Goal: Book appointment/travel/reservation

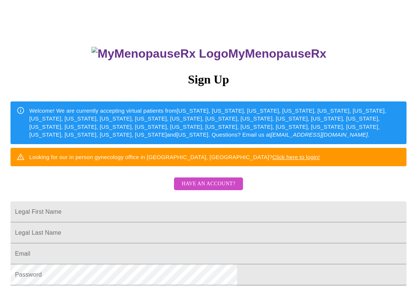
scroll to position [23, 0]
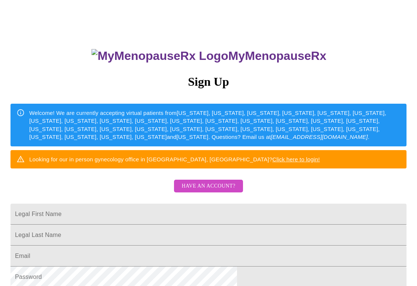
click at [214, 83] on h3 "Sign Up" at bounding box center [208, 82] width 396 height 14
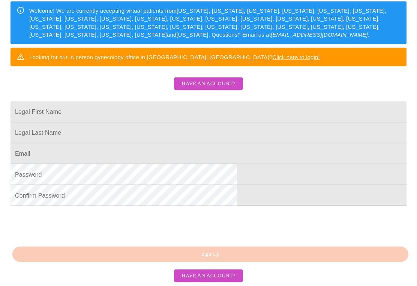
scroll to position [165, 0]
click at [237, 221] on div "MyMenopauseRx Sign Up Welcome! We are currently accepting virtual patients from…" at bounding box center [208, 78] width 411 height 286
click at [278, 221] on div "MyMenopauseRx Sign Up Welcome! We are currently accepting virtual patients from…" at bounding box center [208, 78] width 411 height 286
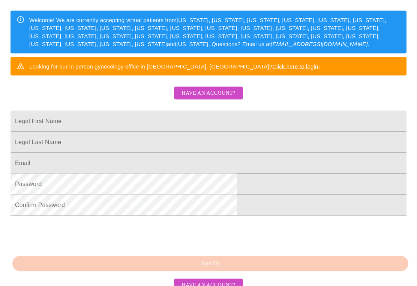
click at [144, 132] on input "Legal First Name" at bounding box center [208, 121] width 396 height 21
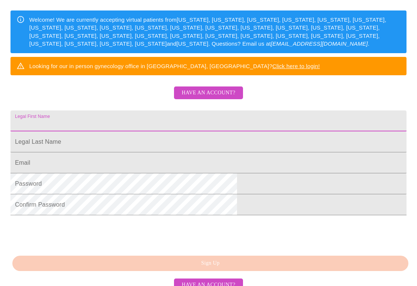
scroll to position [116, 0]
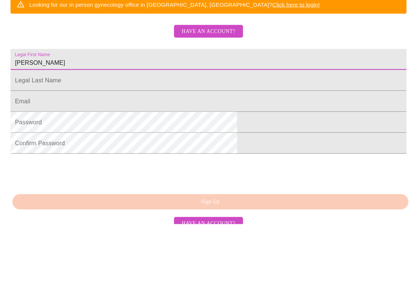
type input "Maria"
click at [180, 111] on input "Legal First Name" at bounding box center [208, 121] width 396 height 21
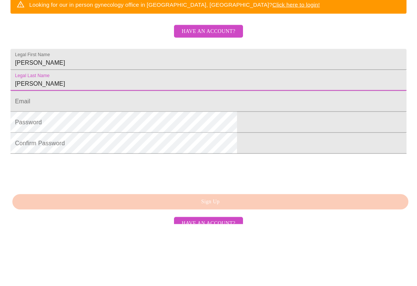
type input "McNellis"
click at [179, 153] on input "Legal First Name" at bounding box center [208, 163] width 396 height 21
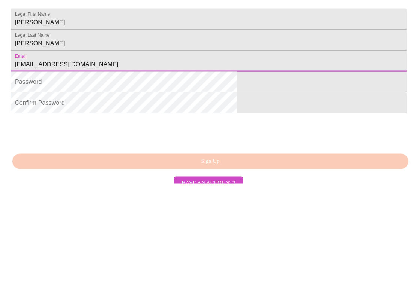
type input "Lizmcnellis@gmail.com"
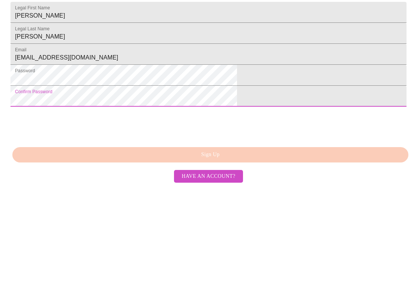
scroll to position [165, 0]
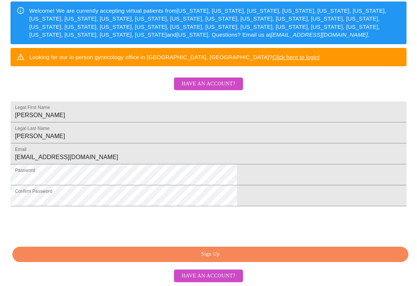
click at [248, 259] on span "Sign Up" at bounding box center [210, 254] width 379 height 9
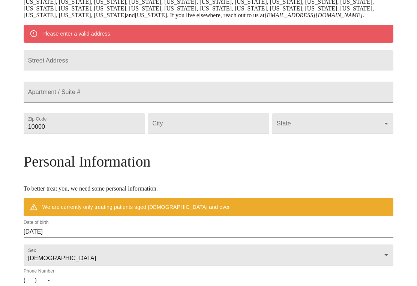
scroll to position [135, 0]
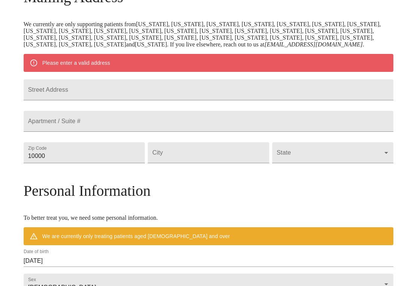
click at [153, 100] on input "Street Address" at bounding box center [209, 89] width 370 height 21
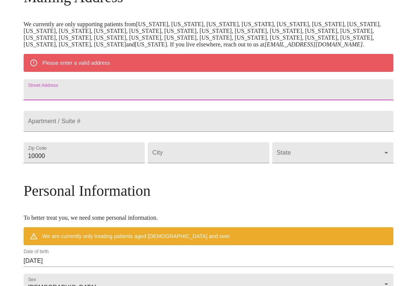
type input "1599 Leabrook Lane"
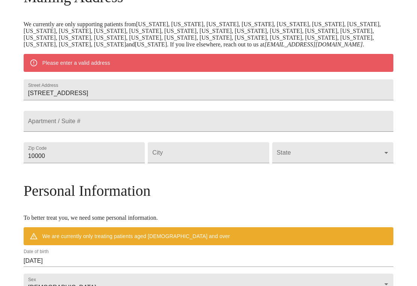
click at [135, 163] on input "10000" at bounding box center [84, 152] width 121 height 21
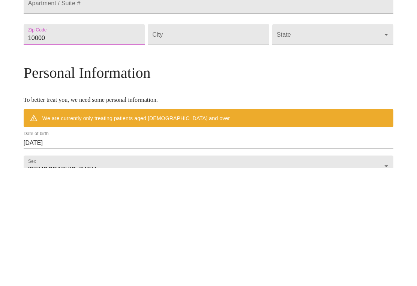
type input "60189"
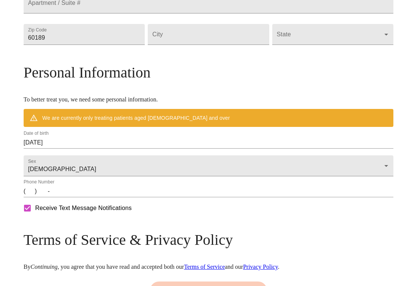
click at [219, 45] on input "Street Address" at bounding box center [208, 34] width 121 height 21
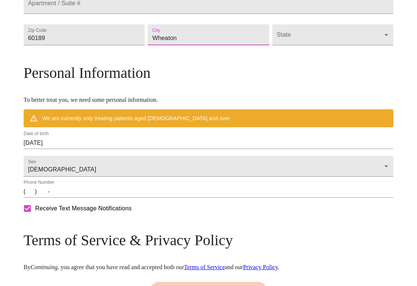
type input "Wheaton"
click at [301, 74] on body "MyMenopauseRx Welcome to MyMenopauseRx Since it's your first time here, you'll …" at bounding box center [208, 45] width 411 height 591
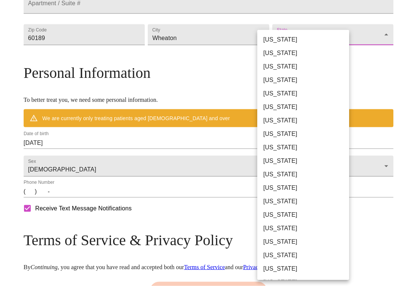
scroll to position [254, 0]
click at [289, 205] on li "[US_STATE]" at bounding box center [303, 201] width 92 height 13
type input "[US_STATE]"
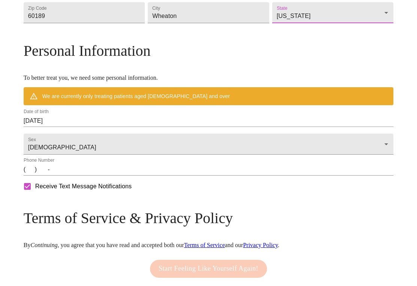
click at [116, 127] on input "08/16/2025" at bounding box center [209, 121] width 370 height 12
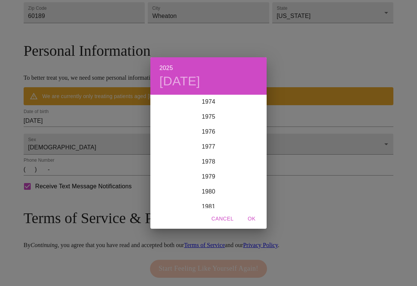
scroll to position [1125, 0]
click at [218, 121] on div "1975" at bounding box center [208, 117] width 116 height 15
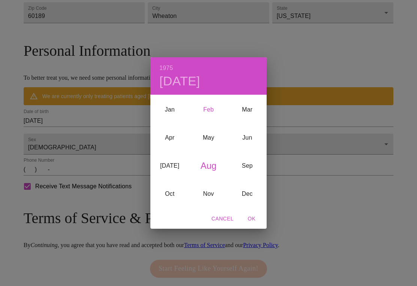
click at [211, 115] on div "Feb" at bounding box center [208, 110] width 39 height 28
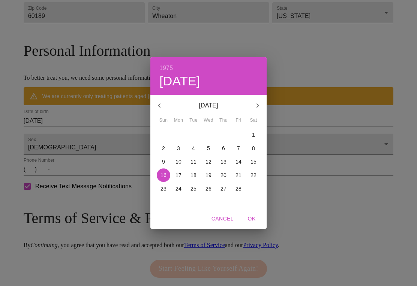
click at [180, 179] on p "17" at bounding box center [178, 175] width 6 height 7
click at [253, 224] on span "OK" at bounding box center [252, 218] width 18 height 9
type input "02/17/1975"
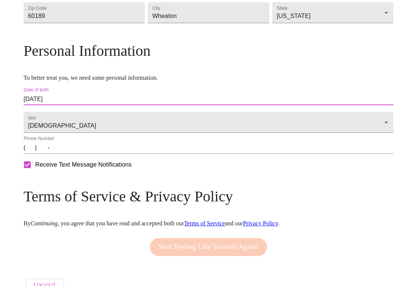
click at [82, 154] on input "(   )    -" at bounding box center [209, 148] width 370 height 12
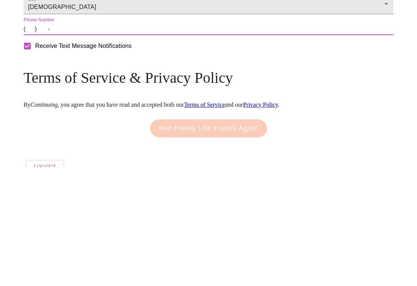
type input "(630) 589-6947"
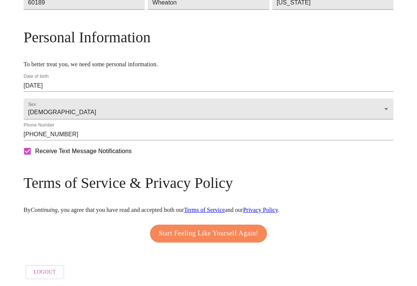
click at [207, 240] on span "Start Feeling Like Yourself Again!" at bounding box center [209, 234] width 100 height 12
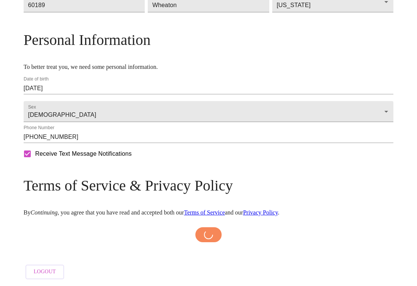
scroll to position [303, 0]
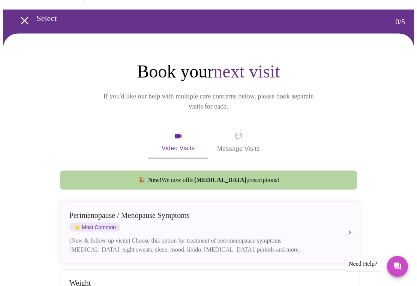
scroll to position [25, 0]
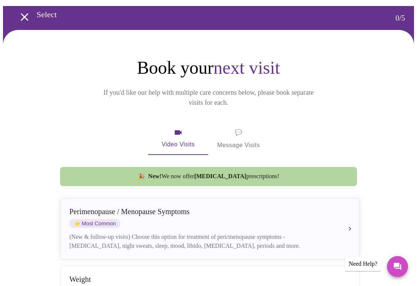
click at [183, 130] on span "Video Visits" at bounding box center [178, 139] width 42 height 22
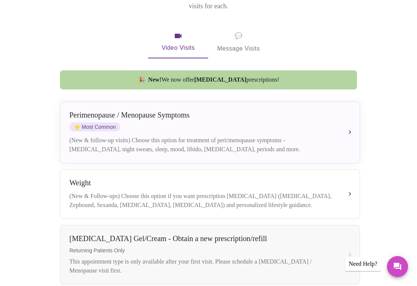
click at [256, 122] on div "Perimenopause / Menopause Symptoms ⭐ Most Common" at bounding box center [202, 121] width 266 height 21
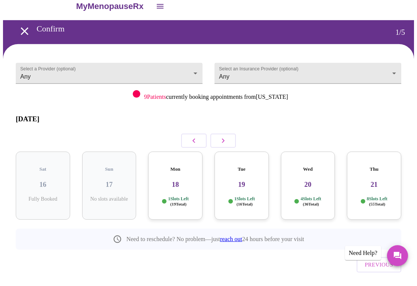
scroll to position [5, 0]
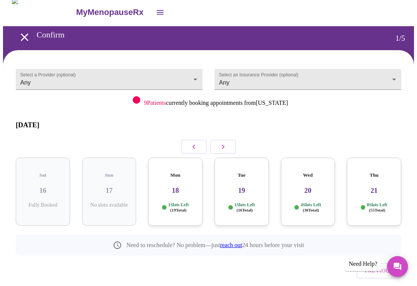
click at [223, 145] on icon "button" at bounding box center [223, 147] width 3 height 4
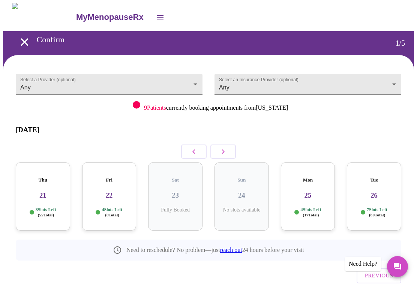
scroll to position [3, 0]
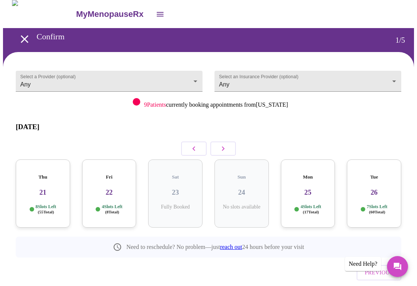
click at [227, 146] on icon "button" at bounding box center [223, 148] width 9 height 9
click at [184, 189] on h3 "29" at bounding box center [175, 193] width 42 height 8
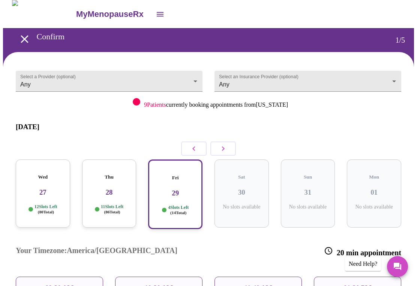
click at [255, 285] on p "11:40 AM" at bounding box center [258, 289] width 28 height 8
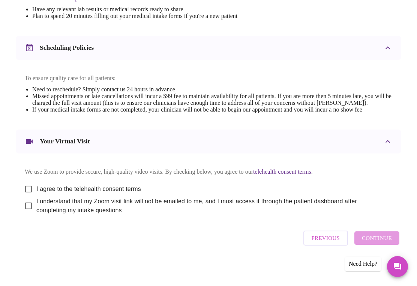
scroll to position [260, 0]
click at [28, 196] on input "I agree to the telehealth consent terms" at bounding box center [29, 189] width 16 height 16
checkbox input "true"
click at [29, 214] on input "I understand that my Zoom visit link will not be emailed to me, and I must acce…" at bounding box center [29, 206] width 16 height 16
checkbox input "true"
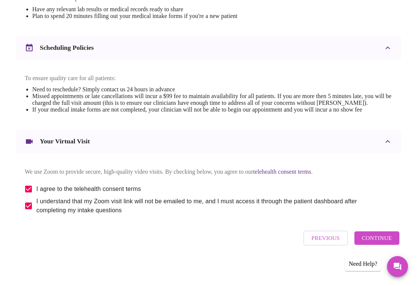
click at [384, 243] on span "Continue" at bounding box center [377, 239] width 30 height 10
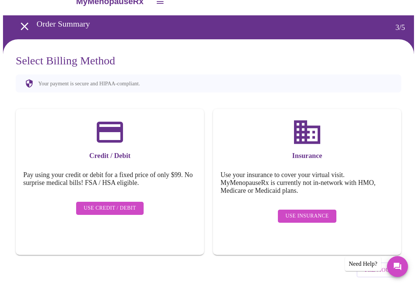
click at [330, 210] on button "Use Insurance" at bounding box center [307, 216] width 58 height 13
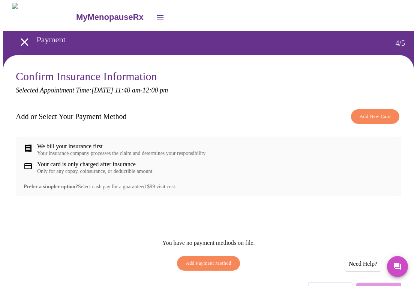
click at [387, 118] on span "Add New Card" at bounding box center [375, 116] width 31 height 9
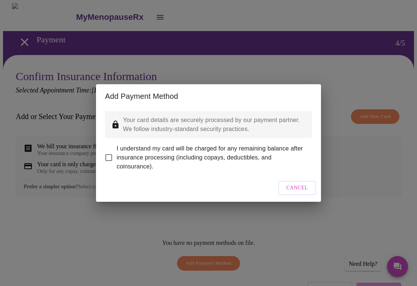
click at [114, 159] on input "I understand my card will be charged for any remaining balance after insurance …" at bounding box center [109, 158] width 16 height 16
checkbox input "true"
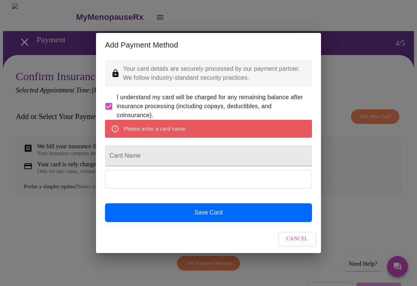
click at [164, 153] on input "Card Name" at bounding box center [208, 155] width 207 height 21
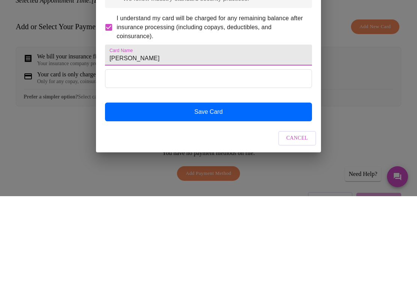
type input "Maria L McNellis"
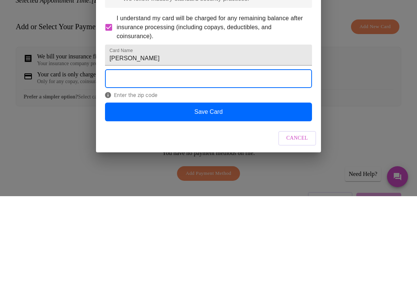
click at [231, 193] on button "Save Card" at bounding box center [208, 202] width 207 height 19
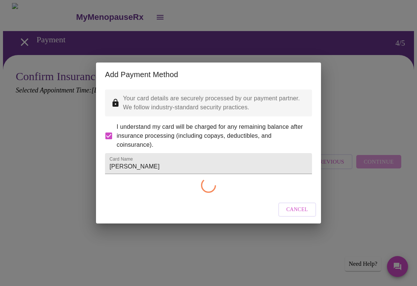
checkbox input "false"
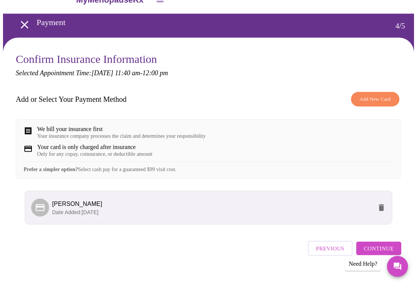
scroll to position [23, 0]
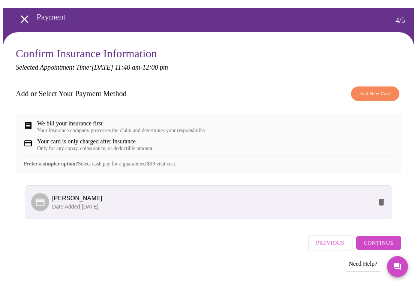
click at [386, 248] on span "Continue" at bounding box center [379, 243] width 30 height 10
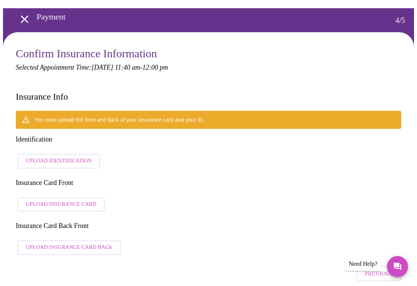
click at [77, 157] on span "Upload Identification" at bounding box center [59, 161] width 66 height 9
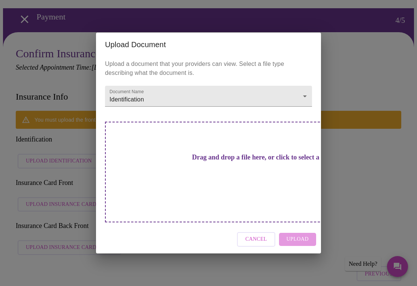
click at [226, 162] on h3 "Drag and drop a file here, or click to select a file" at bounding box center [260, 158] width 207 height 8
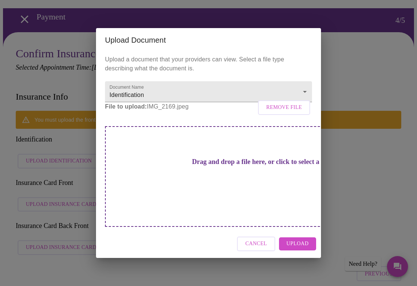
click at [349, 36] on div "Upload Document Upload a document that your providers can view. Select a file t…" at bounding box center [208, 143] width 417 height 286
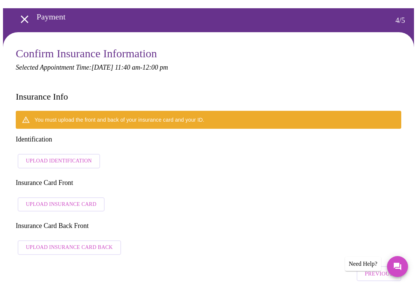
click at [65, 157] on span "Upload Identification" at bounding box center [59, 161] width 66 height 9
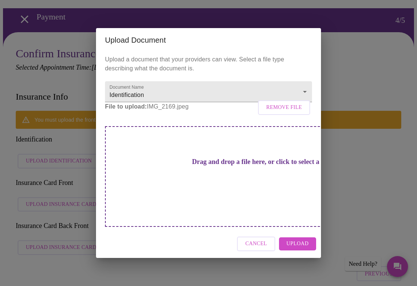
click at [170, 286] on div "Upload Document Upload a document that your providers can view. Select a file t…" at bounding box center [208, 143] width 417 height 286
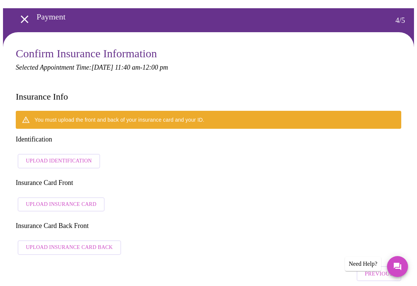
click at [67, 200] on span "Upload Insurance Card" at bounding box center [61, 204] width 70 height 9
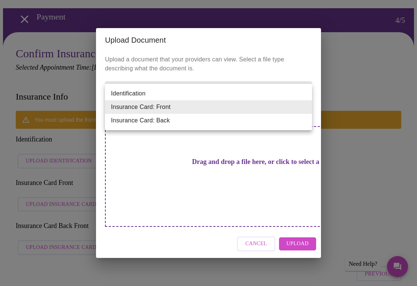
click at [294, 111] on li "Insurance Card: Front" at bounding box center [208, 106] width 207 height 13
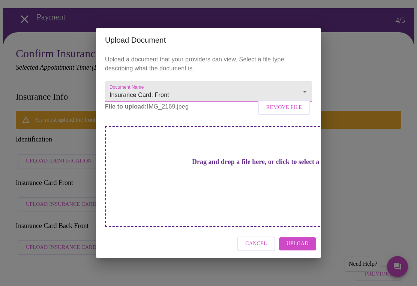
click at [300, 240] on span "Upload" at bounding box center [297, 244] width 22 height 9
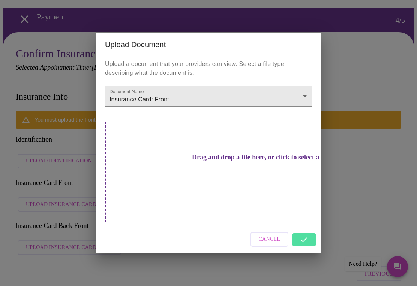
click at [237, 162] on h3 "Drag and drop a file here, or click to select a file" at bounding box center [260, 158] width 207 height 8
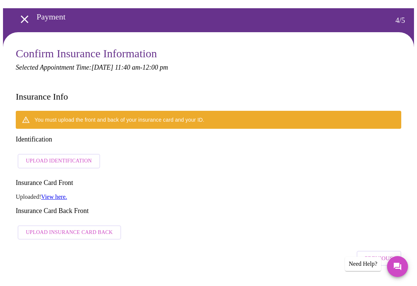
click at [66, 157] on span "Upload Identification" at bounding box center [59, 161] width 66 height 9
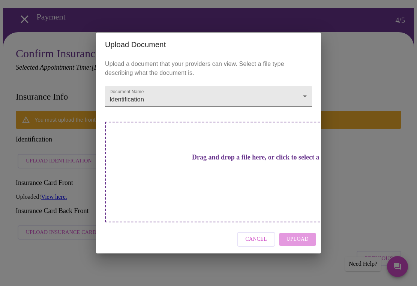
click at [232, 162] on h3 "Drag and drop a file here, or click to select a file" at bounding box center [260, 158] width 207 height 8
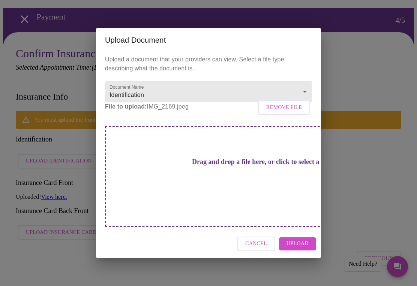
click at [297, 240] on span "Upload" at bounding box center [297, 244] width 22 height 9
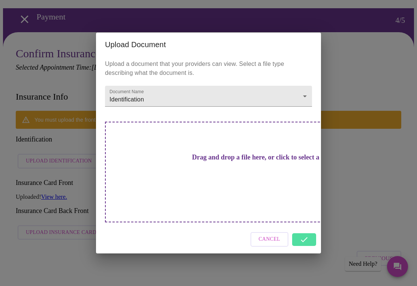
click at [304, 231] on div "Cancel" at bounding box center [208, 240] width 225 height 28
click at [304, 230] on div "Cancel" at bounding box center [208, 240] width 225 height 28
click at [307, 229] on div "Cancel" at bounding box center [208, 240] width 225 height 28
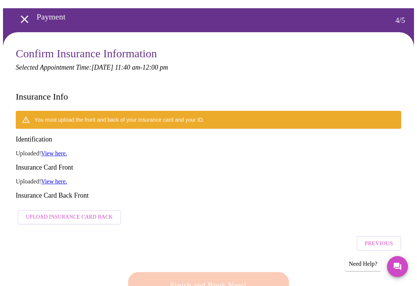
click at [68, 153] on div "You must upload the front and back of your insurance card and your ID. Identifi…" at bounding box center [208, 170] width 385 height 118
click at [57, 178] on link "View here." at bounding box center [54, 181] width 26 height 6
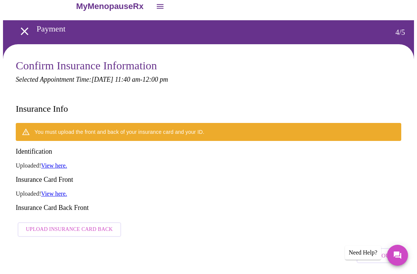
scroll to position [8, 0]
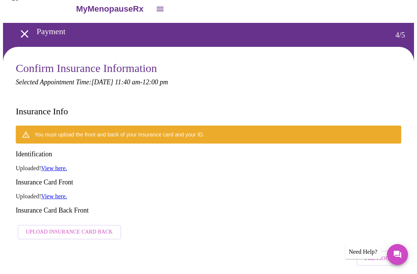
click at [62, 165] on link "View here." at bounding box center [54, 168] width 26 height 6
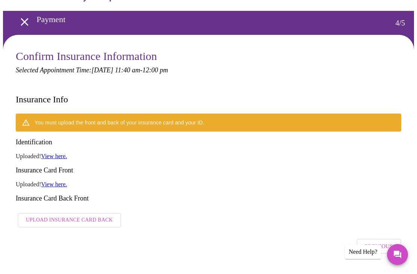
click at [61, 181] on link "View here." at bounding box center [54, 184] width 26 height 6
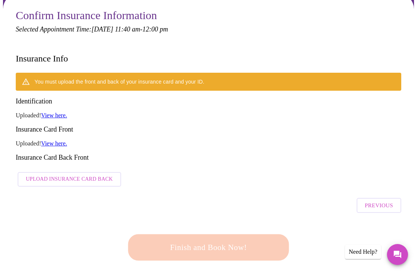
scroll to position [70, 0]
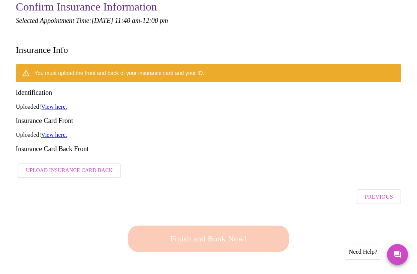
click at [163, 182] on div "Previous" at bounding box center [208, 195] width 385 height 26
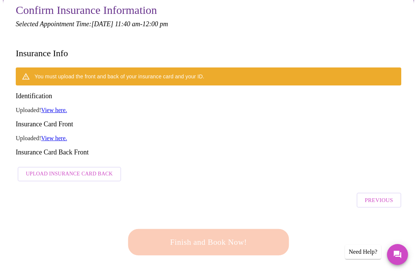
scroll to position [63, 0]
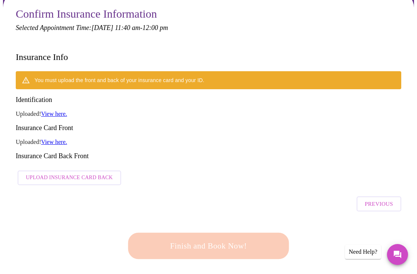
click at [75, 173] on span "Upload Insurance Card Back" at bounding box center [69, 177] width 87 height 9
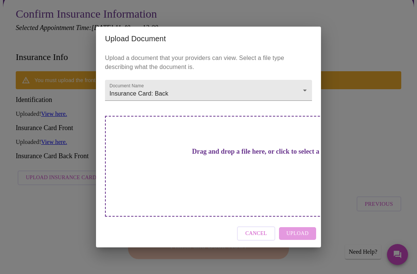
click at [234, 153] on h3 "Drag and drop a file here, or click to select a file" at bounding box center [260, 152] width 207 height 8
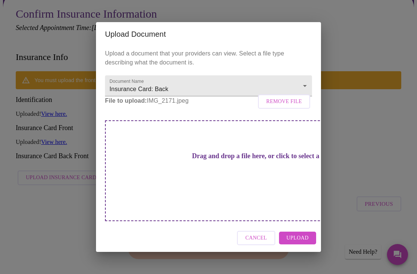
click at [299, 234] on span "Upload" at bounding box center [297, 238] width 22 height 9
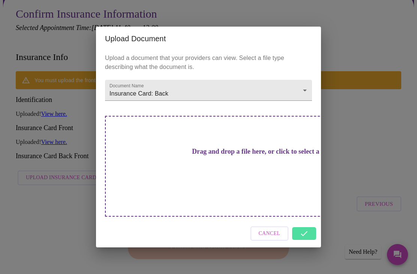
click at [307, 222] on div "Cancel" at bounding box center [208, 234] width 225 height 28
click at [303, 220] on div "Cancel" at bounding box center [208, 234] width 225 height 28
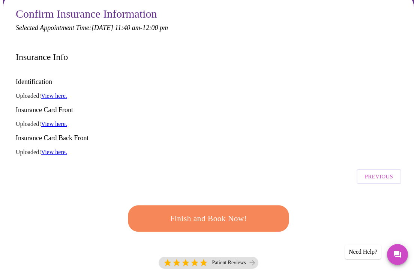
click at [229, 211] on span "Finish and Book Now!" at bounding box center [208, 218] width 139 height 14
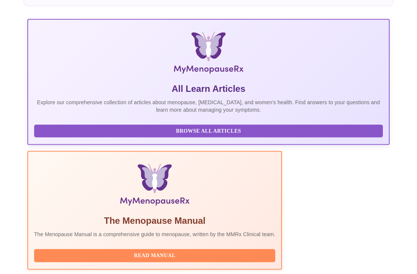
scroll to position [130, 0]
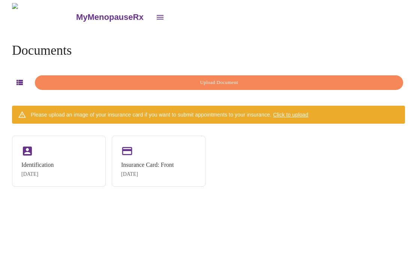
click at [256, 82] on span "Upload Document" at bounding box center [218, 82] width 351 height 9
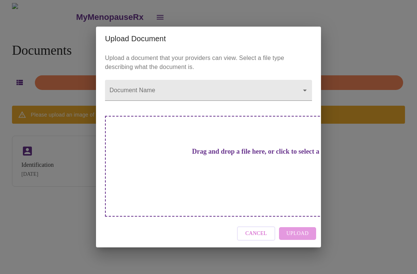
click at [236, 156] on h3 "Drag and drop a file here, or click to select a file" at bounding box center [260, 152] width 207 height 8
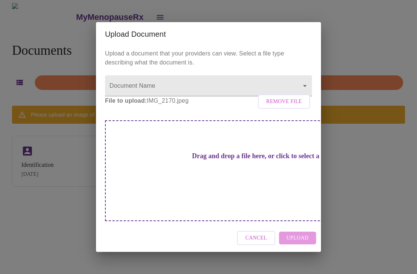
click at [298, 96] on body "MyMenopauseRx Documents Upload Document Please upload an image of your insuranc…" at bounding box center [208, 140] width 411 height 274
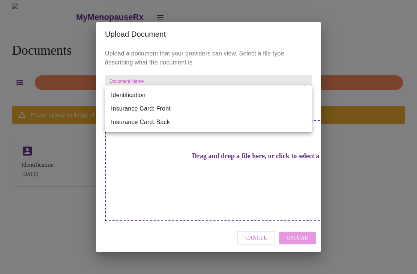
click at [190, 112] on li "Insurance Card: Front" at bounding box center [208, 108] width 207 height 13
type input "Insurance Card: Front"
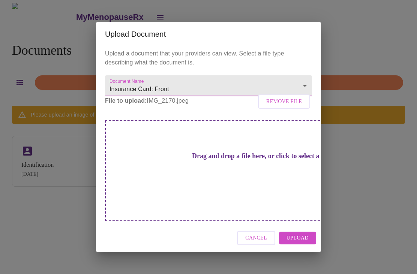
click at [298, 234] on span "Upload" at bounding box center [297, 238] width 22 height 9
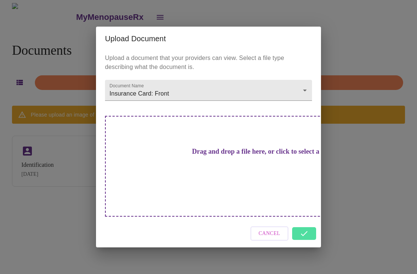
click at [308, 220] on div "Cancel" at bounding box center [208, 234] width 225 height 28
click at [310, 220] on div "Cancel" at bounding box center [208, 234] width 225 height 28
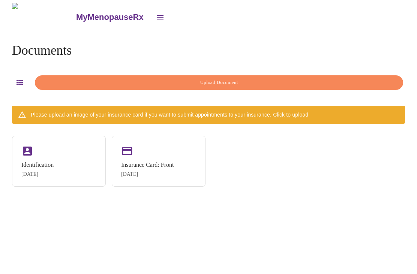
click at [306, 220] on div "MyMenopauseRx Documents Upload Document Please upload an image of your insuranc…" at bounding box center [208, 140] width 411 height 274
click at [56, 168] on div "Insurance Card: Front" at bounding box center [47, 165] width 52 height 7
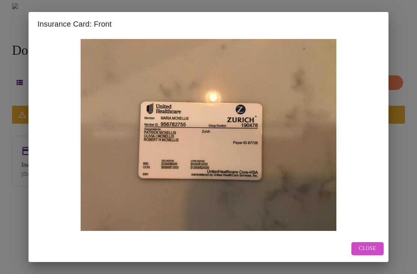
click at [364, 251] on span "Close" at bounding box center [367, 248] width 17 height 9
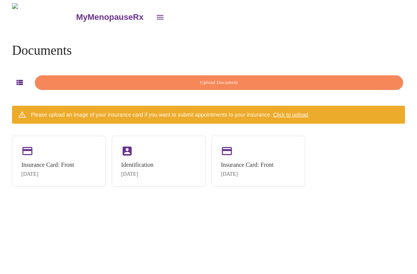
click at [221, 168] on div "Insurance Card: Front" at bounding box center [247, 165] width 52 height 7
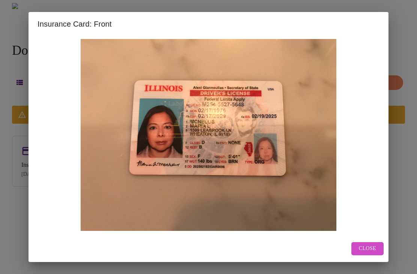
click at [369, 246] on span "Close" at bounding box center [367, 248] width 17 height 9
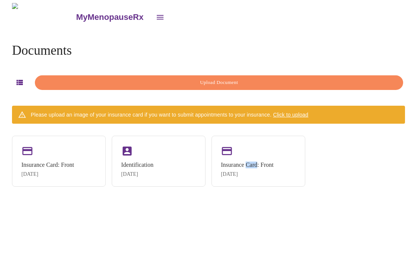
click at [307, 187] on div "Insurance Card: Front Aug 16, 2025 Identification Aug 16, 2025 Insurance Card: …" at bounding box center [208, 161] width 393 height 51
click at [228, 177] on div "Aug 16, 2025" at bounding box center [247, 174] width 52 height 6
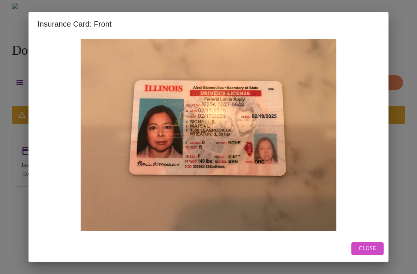
click at [374, 248] on span "Close" at bounding box center [367, 248] width 17 height 9
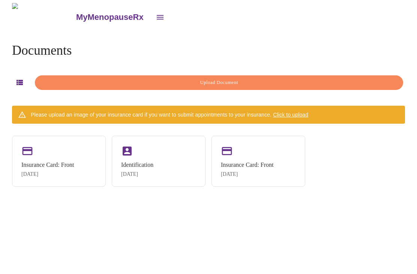
click at [231, 78] on span "Upload Document" at bounding box center [218, 82] width 351 height 9
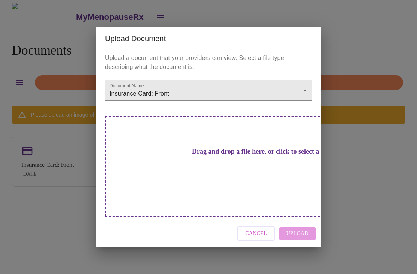
click at [304, 103] on body "MyMenopauseRx Documents Upload Document Please upload an image of your insuranc…" at bounding box center [208, 140] width 411 height 274
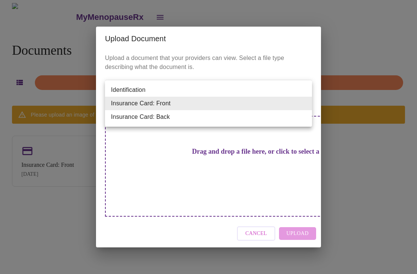
click at [220, 121] on li "Insurance Card: Back" at bounding box center [208, 116] width 207 height 13
type input "Insurance Card: Back"
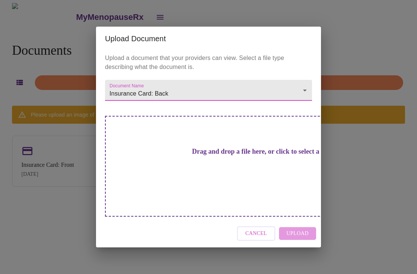
click at [225, 156] on h3 "Drag and drop a file here, or click to select a file" at bounding box center [260, 152] width 207 height 8
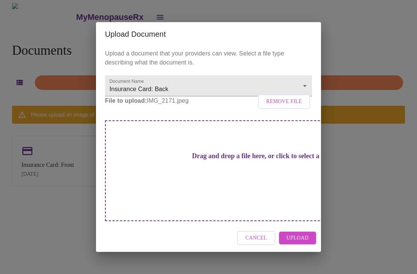
click at [301, 224] on div "Cancel Upload" at bounding box center [208, 238] width 225 height 28
click at [295, 234] on span "Upload" at bounding box center [297, 238] width 22 height 9
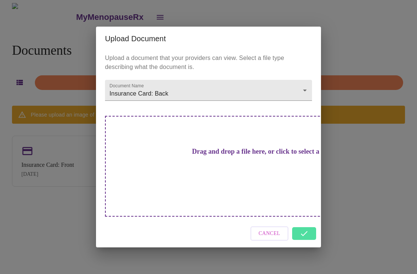
click at [306, 220] on div "Cancel" at bounding box center [208, 234] width 225 height 28
click at [307, 220] on div "Cancel" at bounding box center [208, 234] width 225 height 28
click at [311, 224] on div "Cancel" at bounding box center [208, 234] width 225 height 28
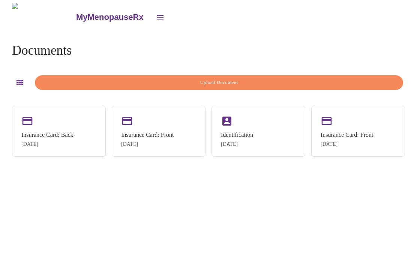
click at [56, 52] on h4 "Documents" at bounding box center [42, 50] width 60 height 15
click at [16, 82] on icon "button" at bounding box center [19, 82] width 6 height 5
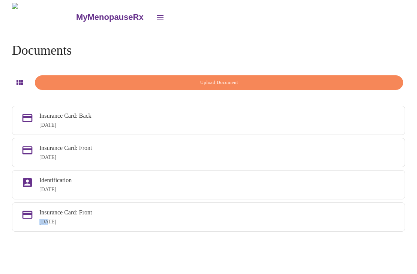
click at [171, 225] on div "Aug 16, 2025" at bounding box center [217, 222] width 356 height 6
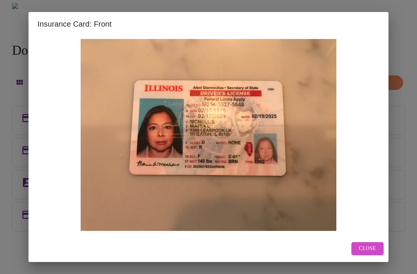
click at [367, 250] on span "Close" at bounding box center [367, 248] width 17 height 9
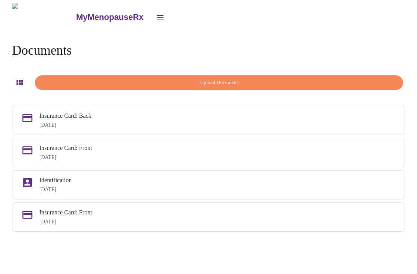
click at [238, 225] on div "Aug 16, 2025" at bounding box center [217, 222] width 356 height 6
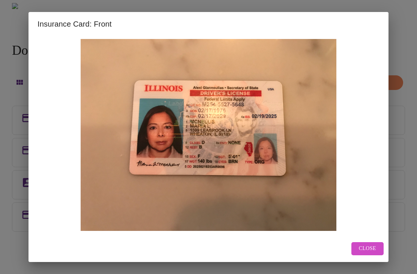
click at [376, 246] on button "Close" at bounding box center [367, 248] width 32 height 13
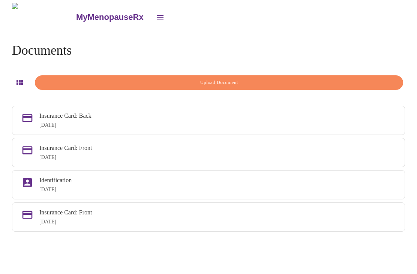
click at [18, 78] on icon "button" at bounding box center [19, 82] width 9 height 9
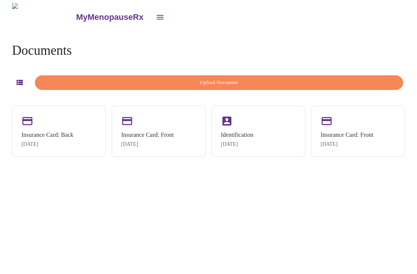
click at [22, 77] on button "button" at bounding box center [19, 82] width 15 height 15
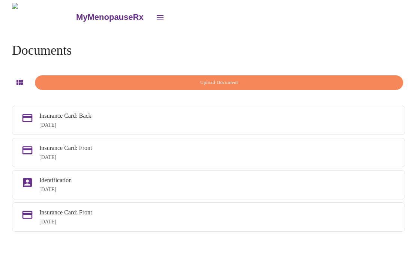
click at [151, 17] on button "open drawer" at bounding box center [160, 17] width 18 height 18
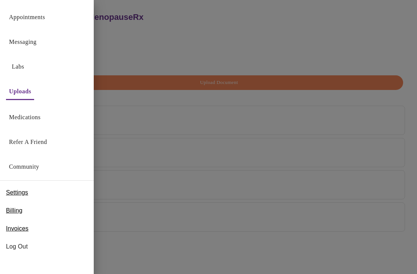
click at [40, 118] on link "Medications" at bounding box center [24, 117] width 31 height 10
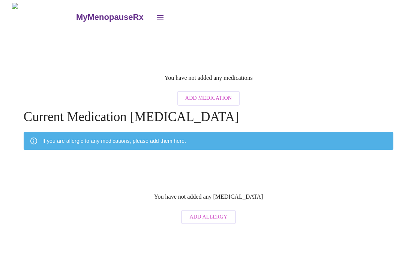
click at [221, 94] on span "Add Medication" at bounding box center [208, 98] width 46 height 9
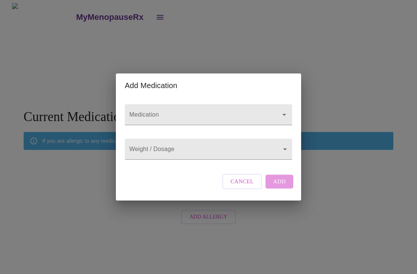
click at [284, 104] on div at bounding box center [208, 114] width 167 height 21
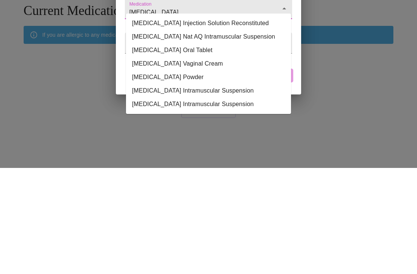
type input "estrogen"
click at [328, 74] on div "Add Medication Medication estrogen Weight / Dosage ​ Cancel Add" at bounding box center [208, 137] width 417 height 274
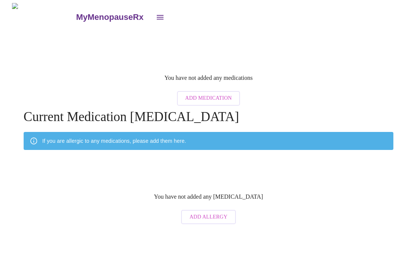
click at [151, 19] on button "open drawer" at bounding box center [160, 17] width 18 height 18
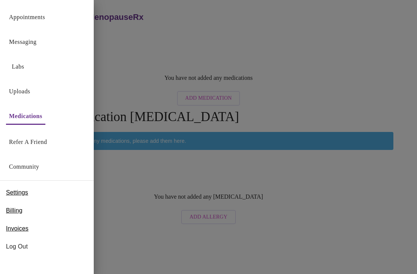
click at [56, 19] on div "Appointments" at bounding box center [47, 15] width 94 height 25
click at [30, 88] on link "Uploads" at bounding box center [19, 91] width 21 height 10
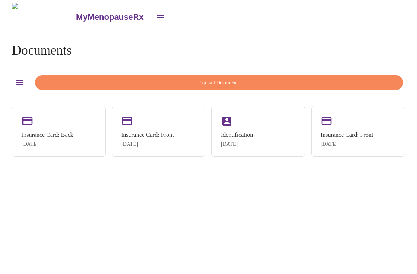
click at [266, 79] on span "Upload Document" at bounding box center [218, 82] width 351 height 9
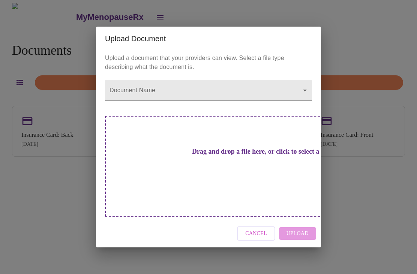
click at [258, 229] on span "Cancel" at bounding box center [256, 233] width 22 height 9
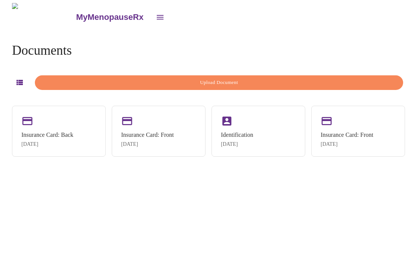
click at [151, 8] on button "open drawer" at bounding box center [160, 17] width 18 height 18
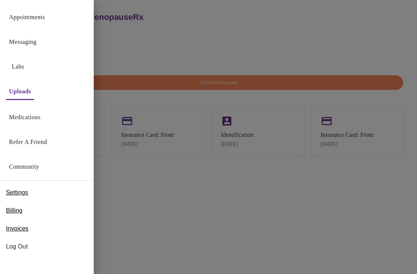
click at [55, 14] on div "Appointments" at bounding box center [47, 15] width 94 height 25
click at [87, 59] on div "Labs" at bounding box center [47, 64] width 94 height 25
click at [142, 36] on div at bounding box center [208, 137] width 417 height 274
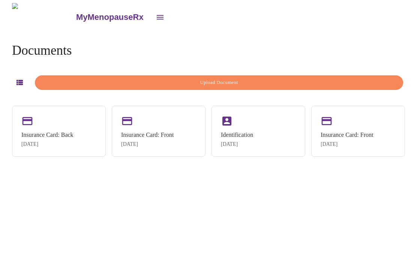
click at [157, 16] on icon "open drawer" at bounding box center [160, 17] width 7 height 4
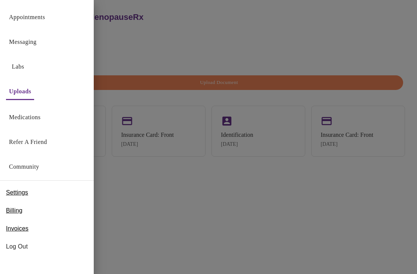
click at [60, 16] on div "Appointments" at bounding box center [47, 15] width 94 height 25
click at [48, 13] on button "Appointments" at bounding box center [27, 17] width 42 height 15
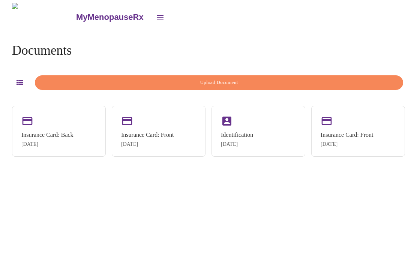
click at [151, 19] on button "open drawer" at bounding box center [160, 17] width 18 height 18
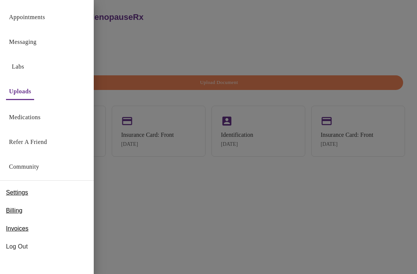
click at [48, 12] on button "Appointments" at bounding box center [27, 17] width 42 height 15
click at [194, 208] on div at bounding box center [208, 137] width 417 height 274
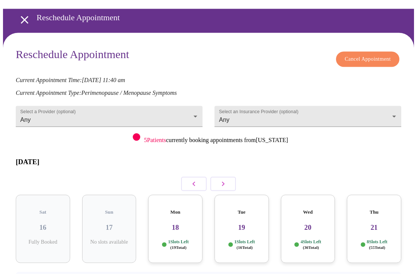
scroll to position [31, 0]
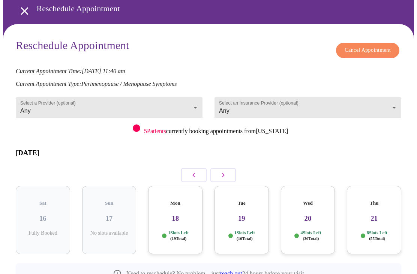
click at [196, 107] on body "MyMenopauseRx Reschedule Appointment Reschedule Appointment Cancel Appointment …" at bounding box center [208, 145] width 411 height 346
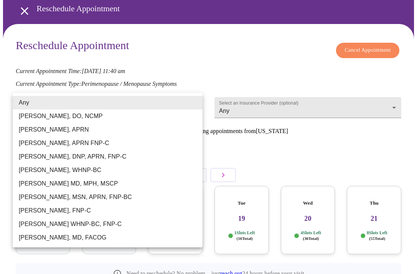
click at [72, 134] on li "[PERSON_NAME], APRN" at bounding box center [108, 129] width 190 height 13
type input "[PERSON_NAME], APRN"
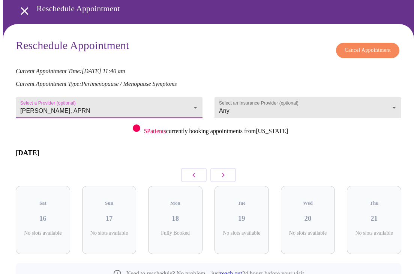
click at [321, 102] on body "MyMenopauseRx Reschedule Appointment Reschedule Appointment Cancel Appointment …" at bounding box center [208, 145] width 411 height 346
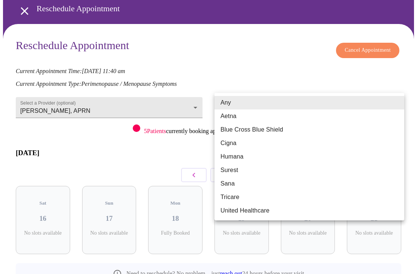
click at [267, 213] on li "United Healthcare" at bounding box center [309, 210] width 190 height 13
type input "United Healthcare"
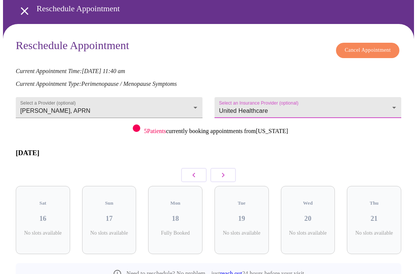
click at [226, 171] on icon "button" at bounding box center [223, 175] width 9 height 9
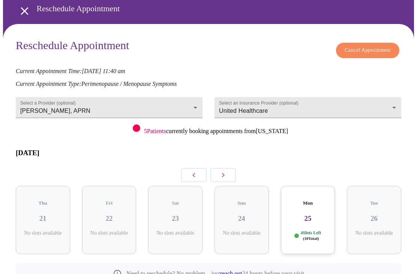
click at [225, 171] on icon "button" at bounding box center [223, 175] width 9 height 9
click at [193, 172] on button "button" at bounding box center [193, 175] width 25 height 14
click at [316, 214] on h3 "25" at bounding box center [308, 218] width 42 height 8
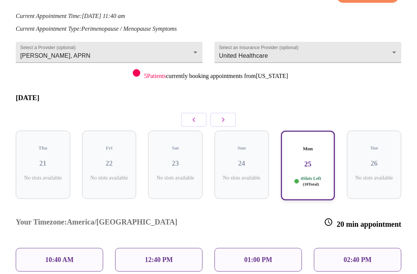
scroll to position [91, 0]
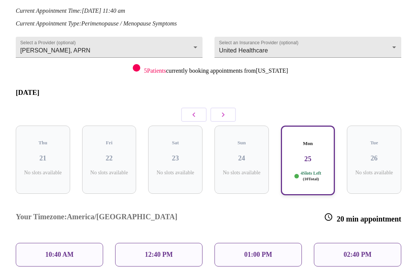
click at [170, 251] on p "12:40 PM" at bounding box center [159, 255] width 28 height 8
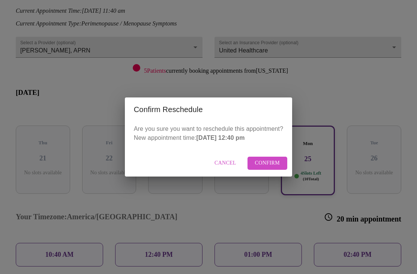
click at [267, 168] on span "Confirm" at bounding box center [267, 163] width 25 height 9
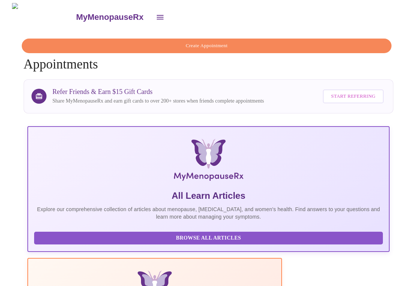
click at [151, 10] on button "open drawer" at bounding box center [160, 17] width 18 height 18
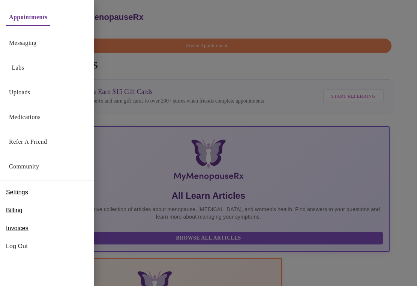
click at [28, 248] on span "Log Out" at bounding box center [47, 246] width 82 height 9
